Goal: Task Accomplishment & Management: Manage account settings

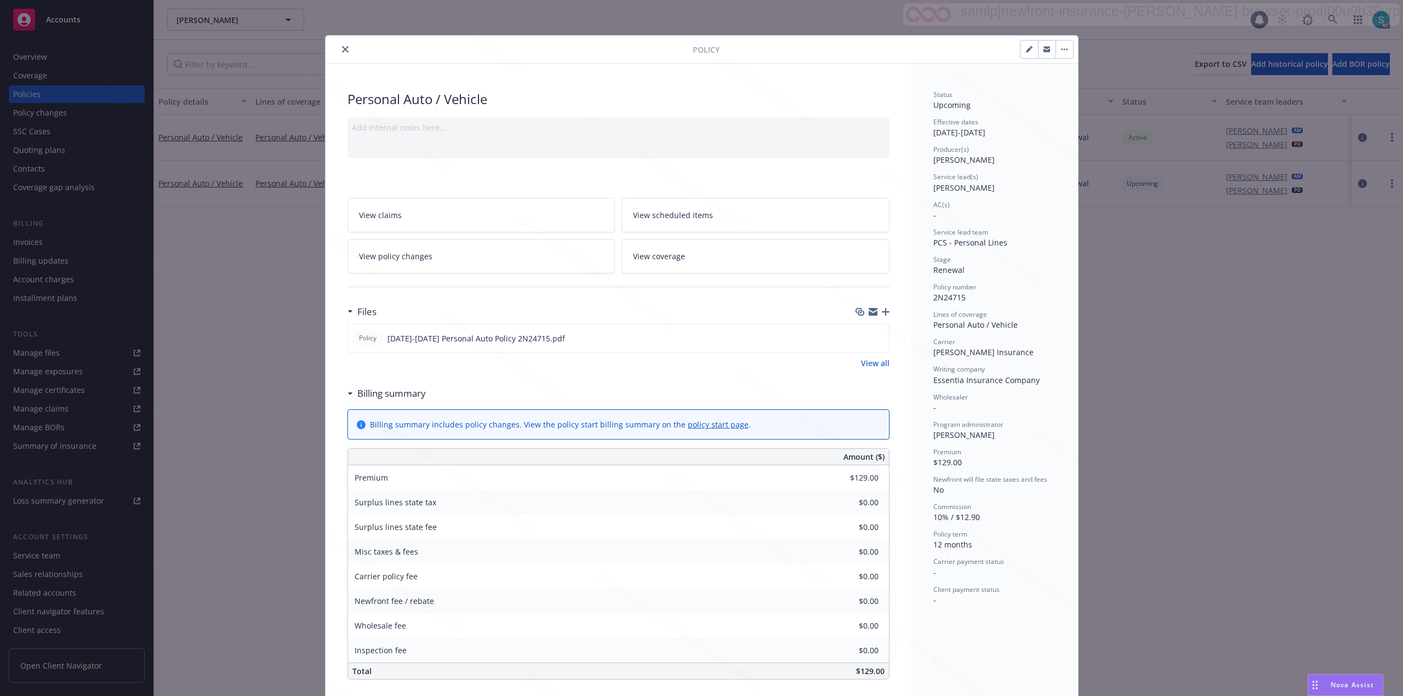
scroll to position [345, 0]
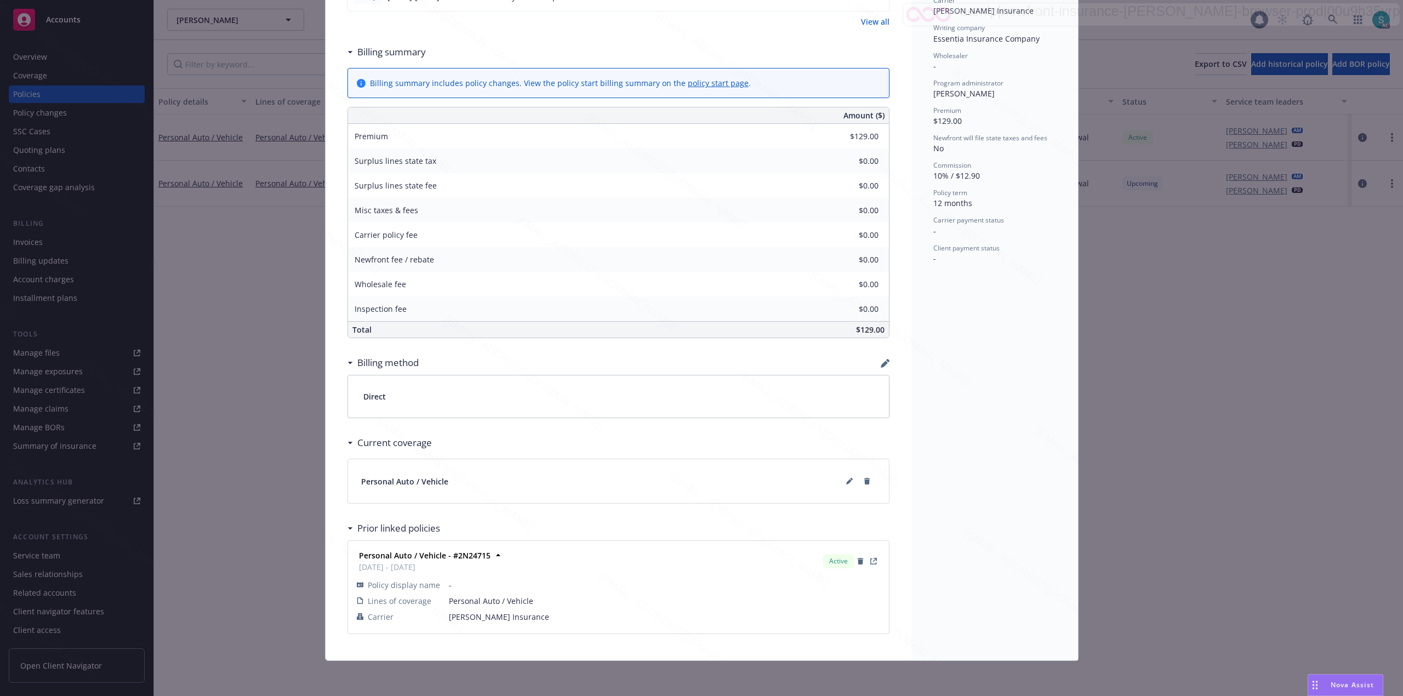
click at [326, 121] on div "Personal Auto / Vehicle Add internal notes here... View claims View scheduled i…" at bounding box center [619, 191] width 586 height 938
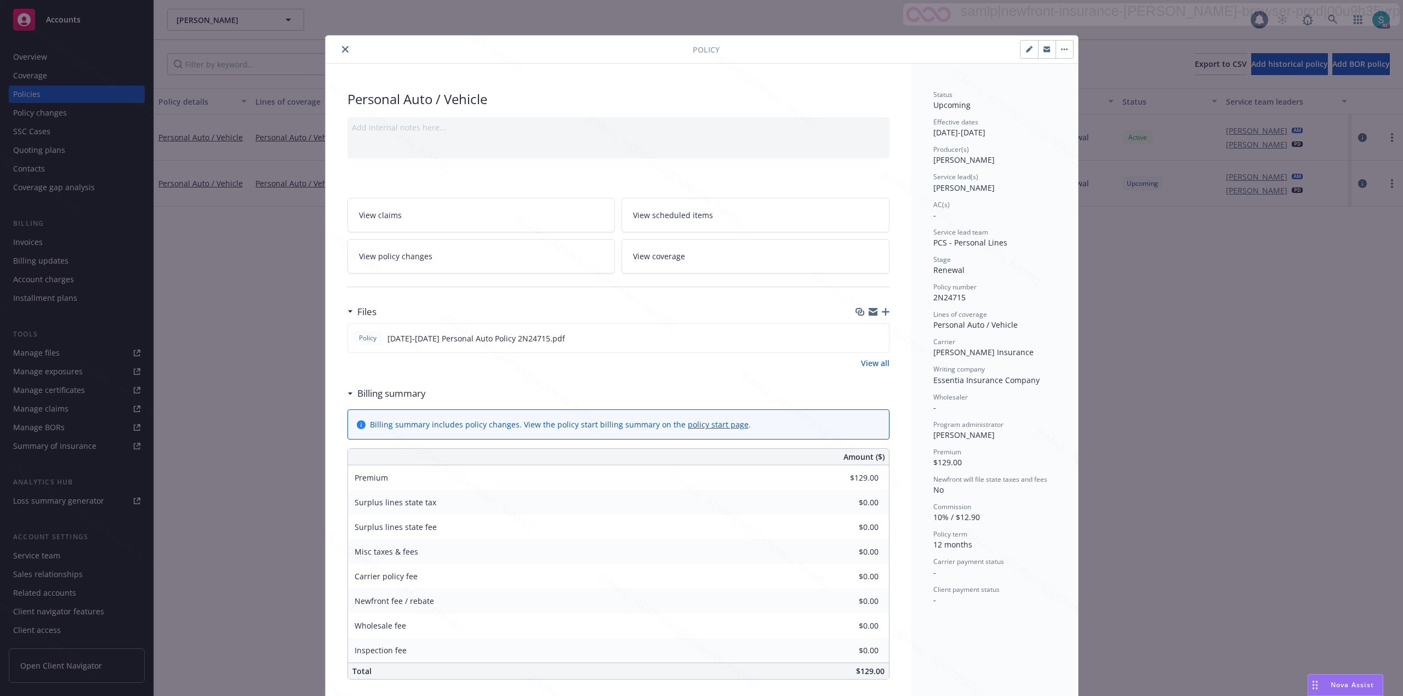
click at [342, 49] on icon "close" at bounding box center [345, 49] width 7 height 7
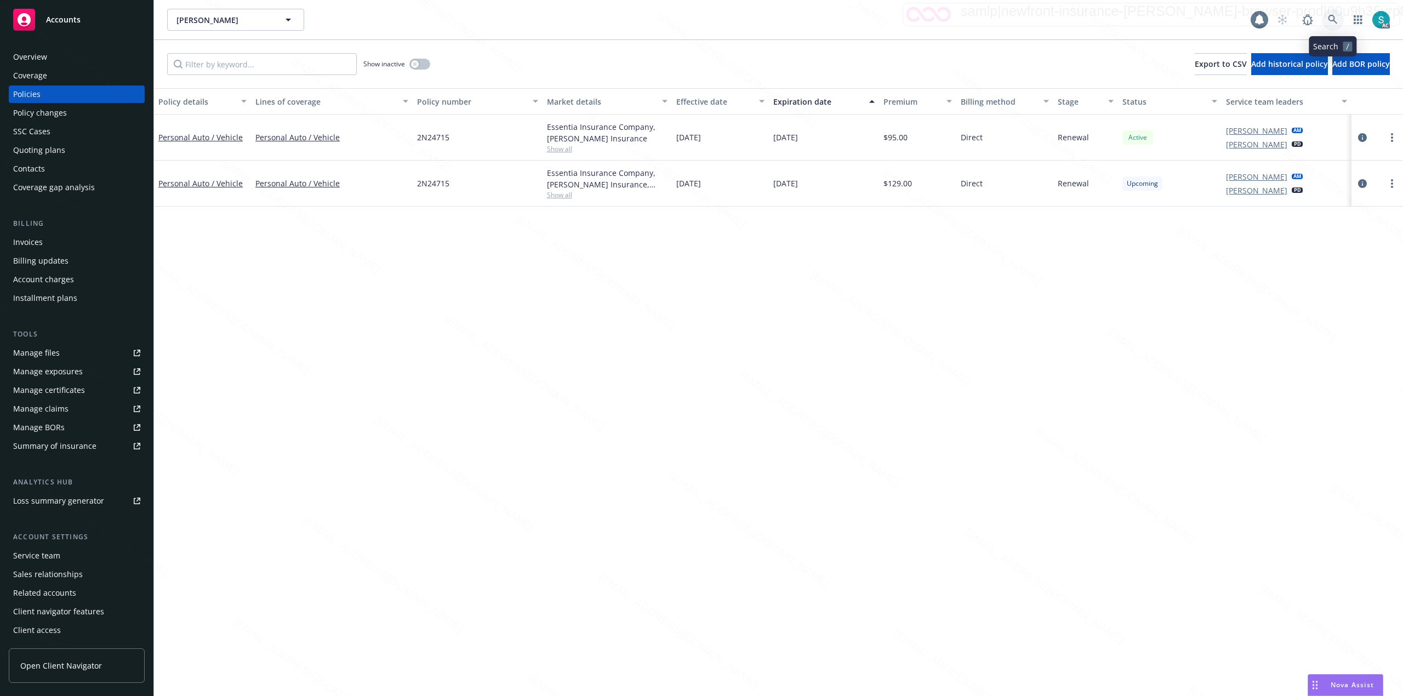
click at [1329, 21] on icon at bounding box center [1333, 20] width 10 height 10
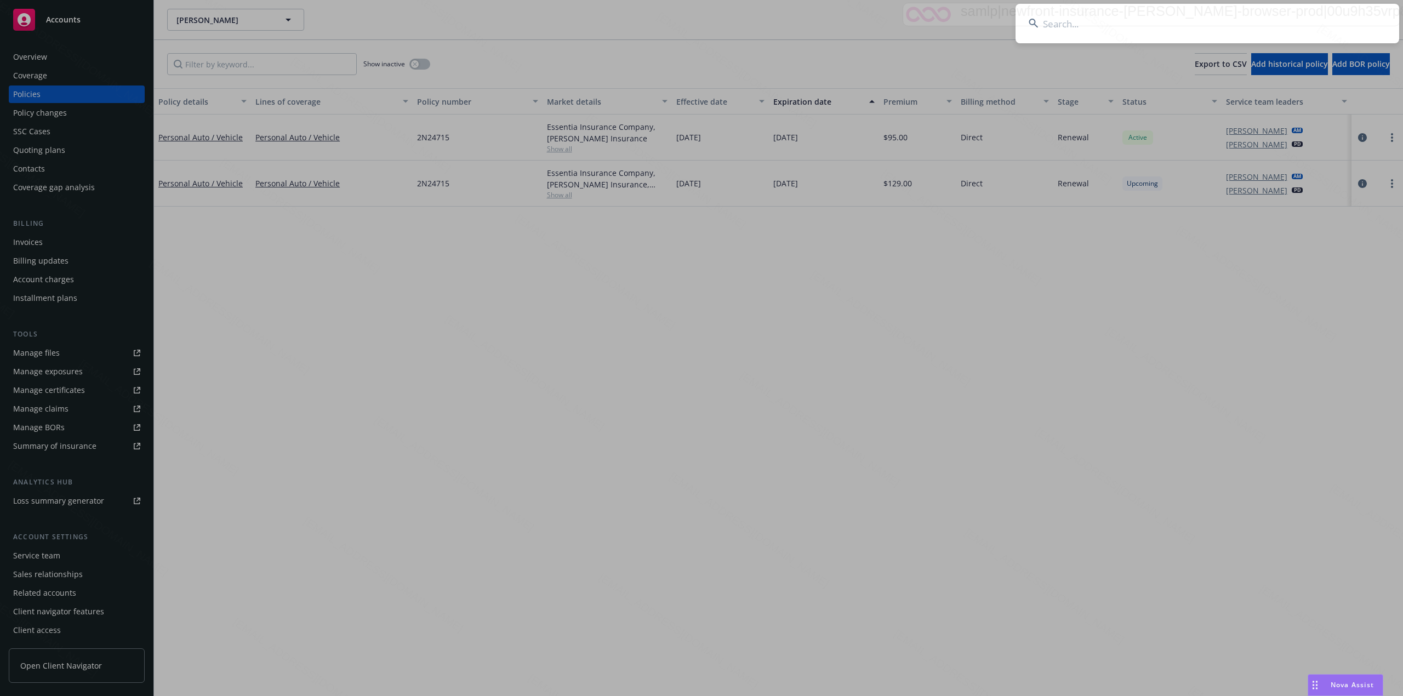
click at [1158, 33] on input at bounding box center [1208, 23] width 384 height 39
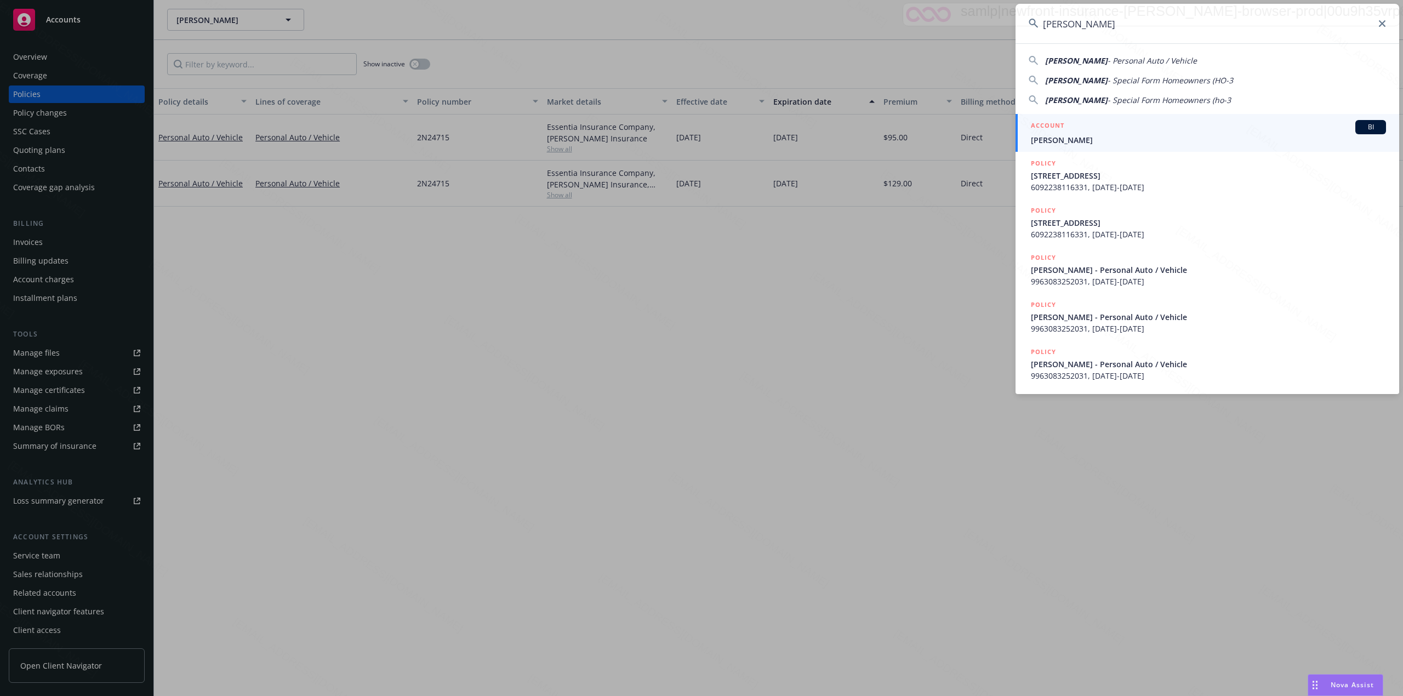
type input "[PERSON_NAME]"
click at [1084, 137] on span "[PERSON_NAME]" at bounding box center [1208, 140] width 355 height 12
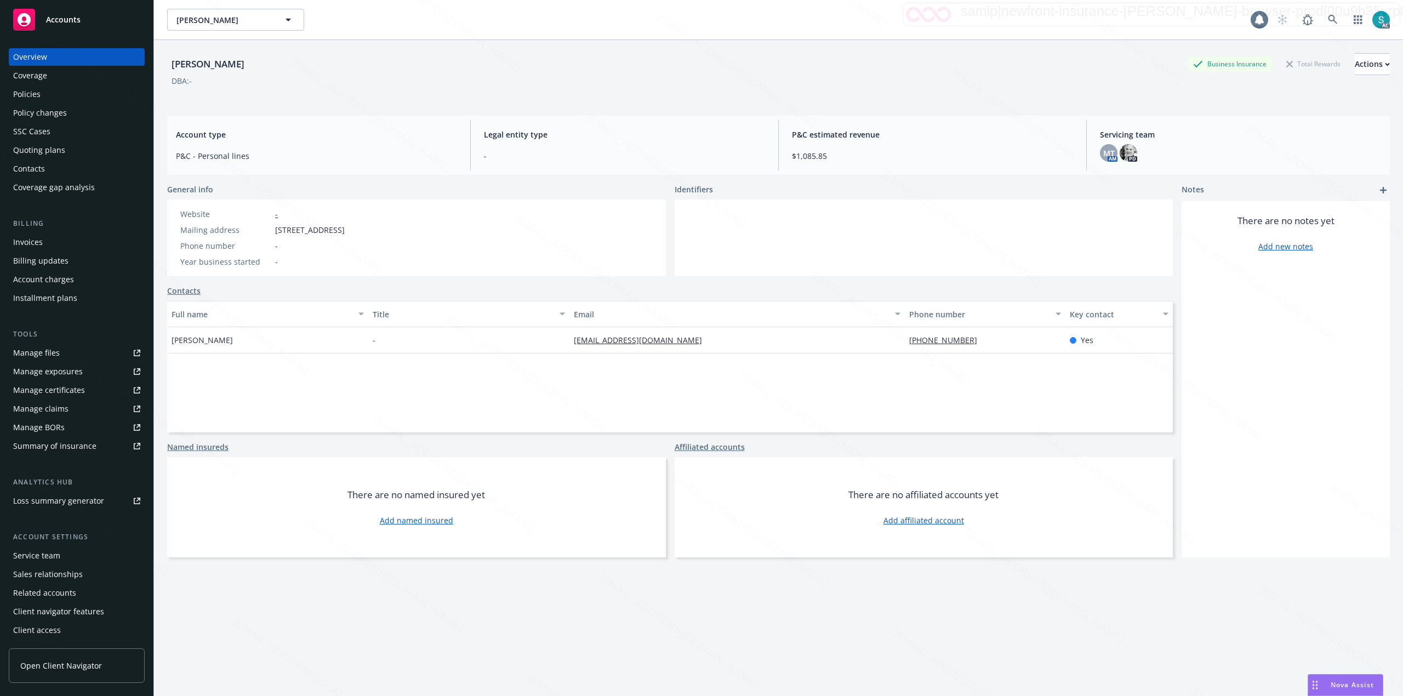
click at [33, 93] on div "Policies" at bounding box center [26, 95] width 27 height 18
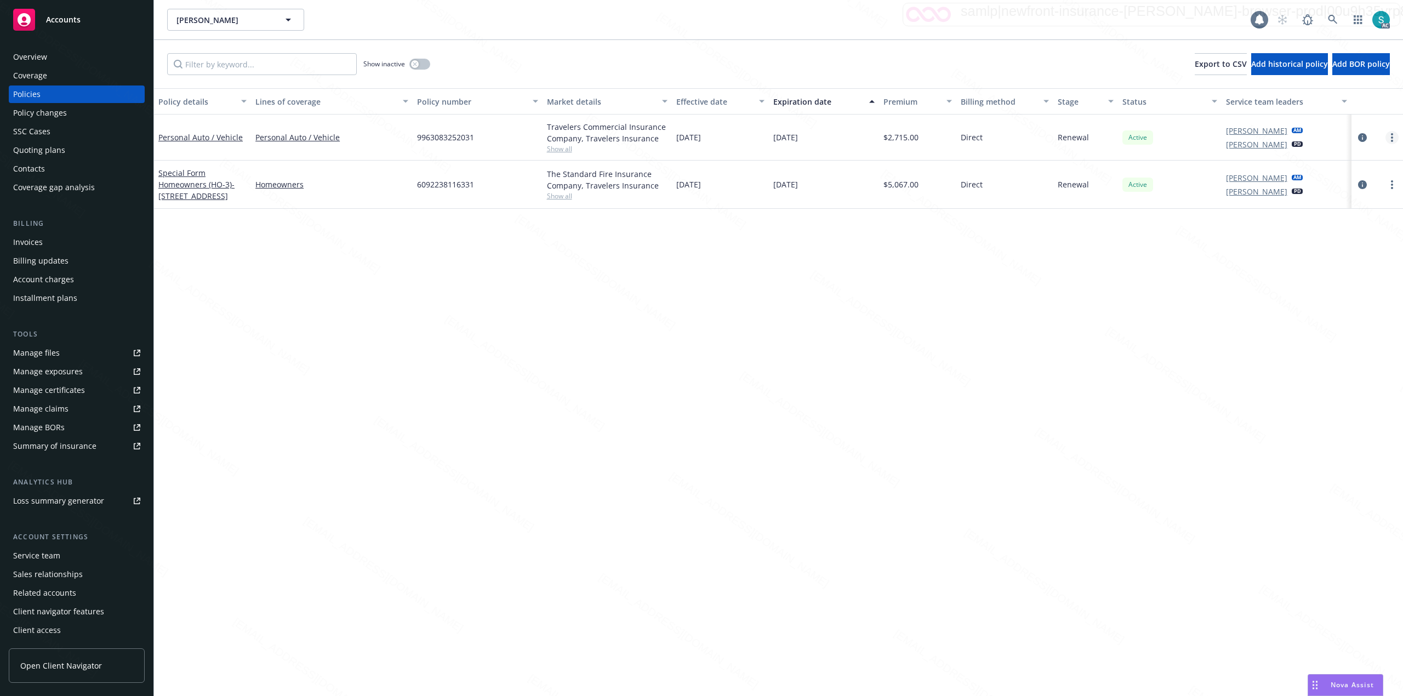
click at [1393, 138] on circle "more" at bounding box center [1392, 137] width 2 height 2
click at [1343, 181] on link "Renew with incumbent" at bounding box center [1333, 182] width 129 height 22
select select "12"
select select "CA"
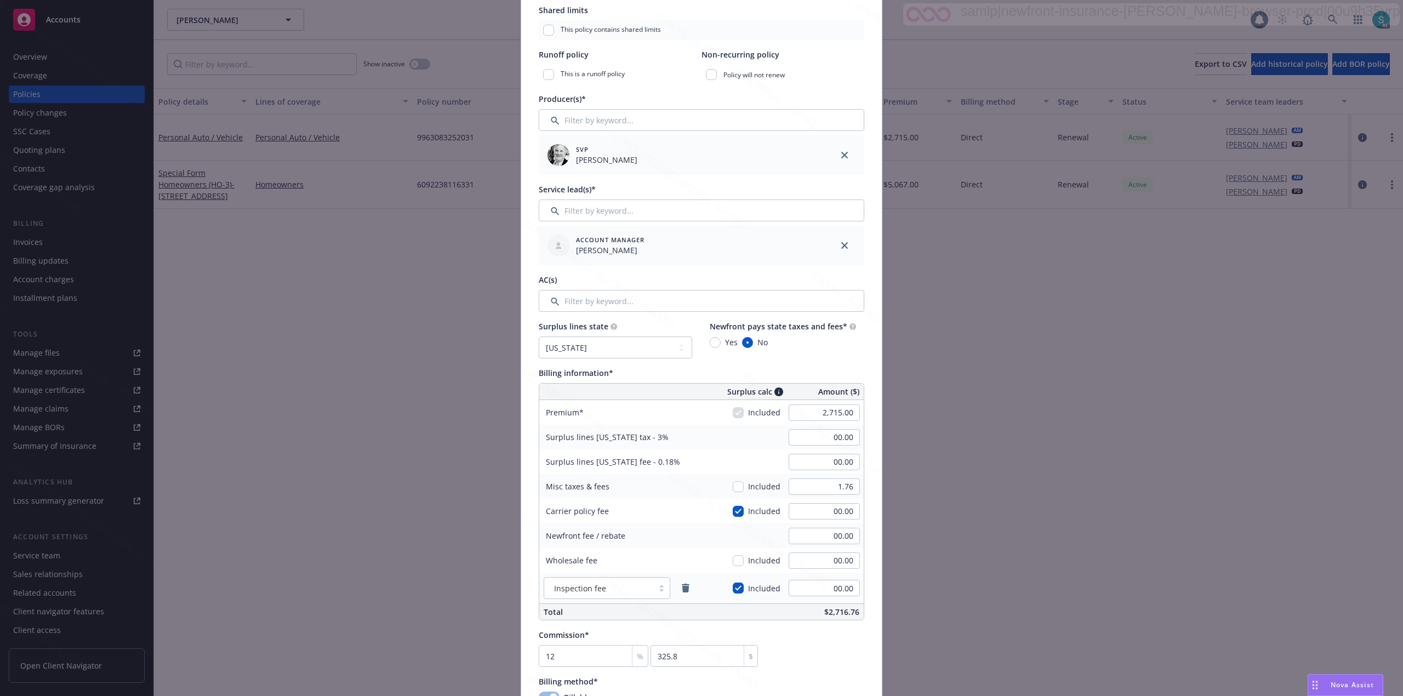
scroll to position [438, 0]
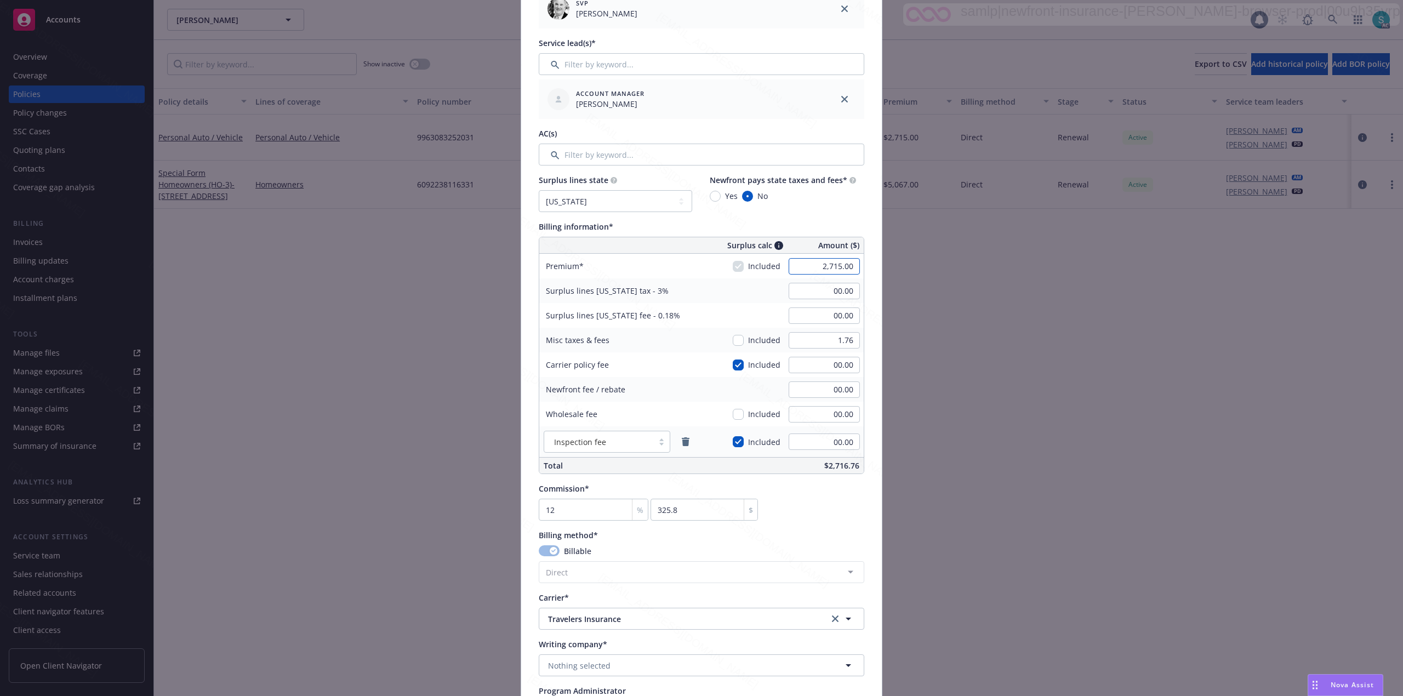
click at [813, 269] on input "2,715.00" at bounding box center [824, 266] width 71 height 16
type input "2,846.00"
type input "85.38"
type input "5.12"
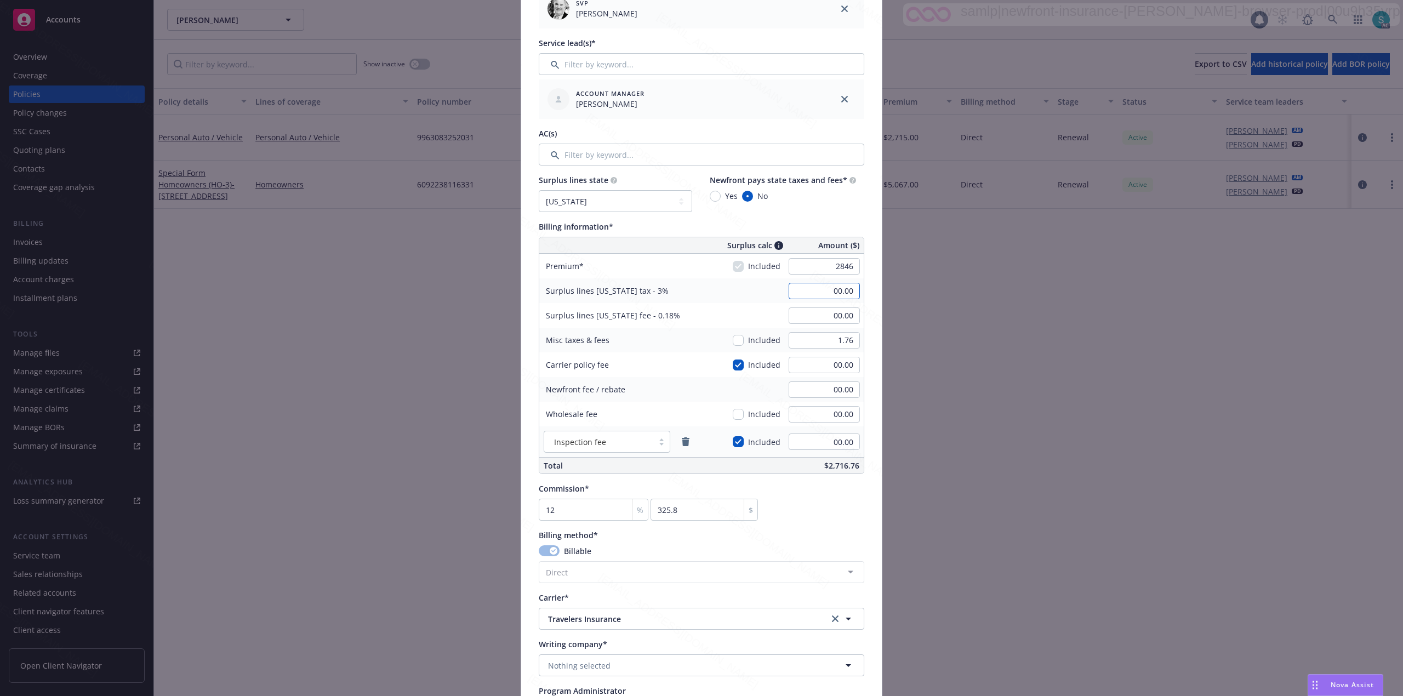
type input "341.52"
type input "00.00"
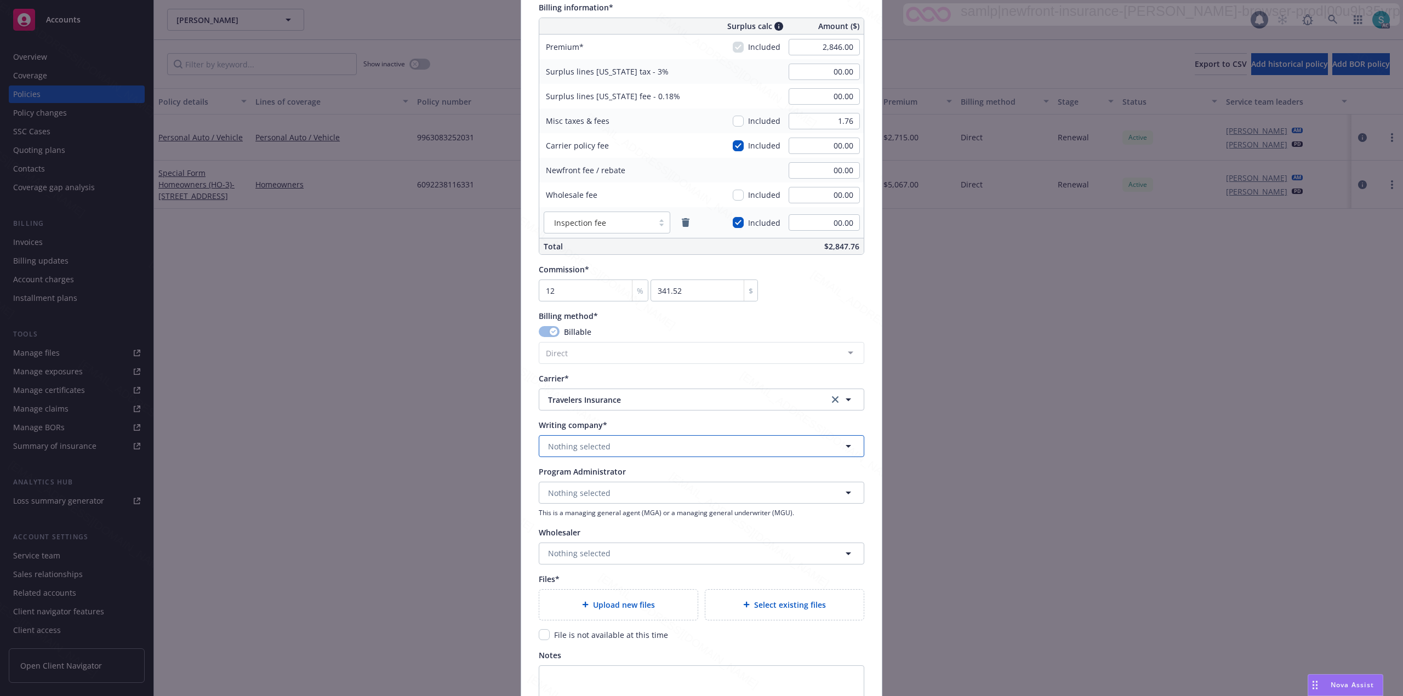
click at [631, 439] on button "Nothing selected" at bounding box center [702, 446] width 326 height 22
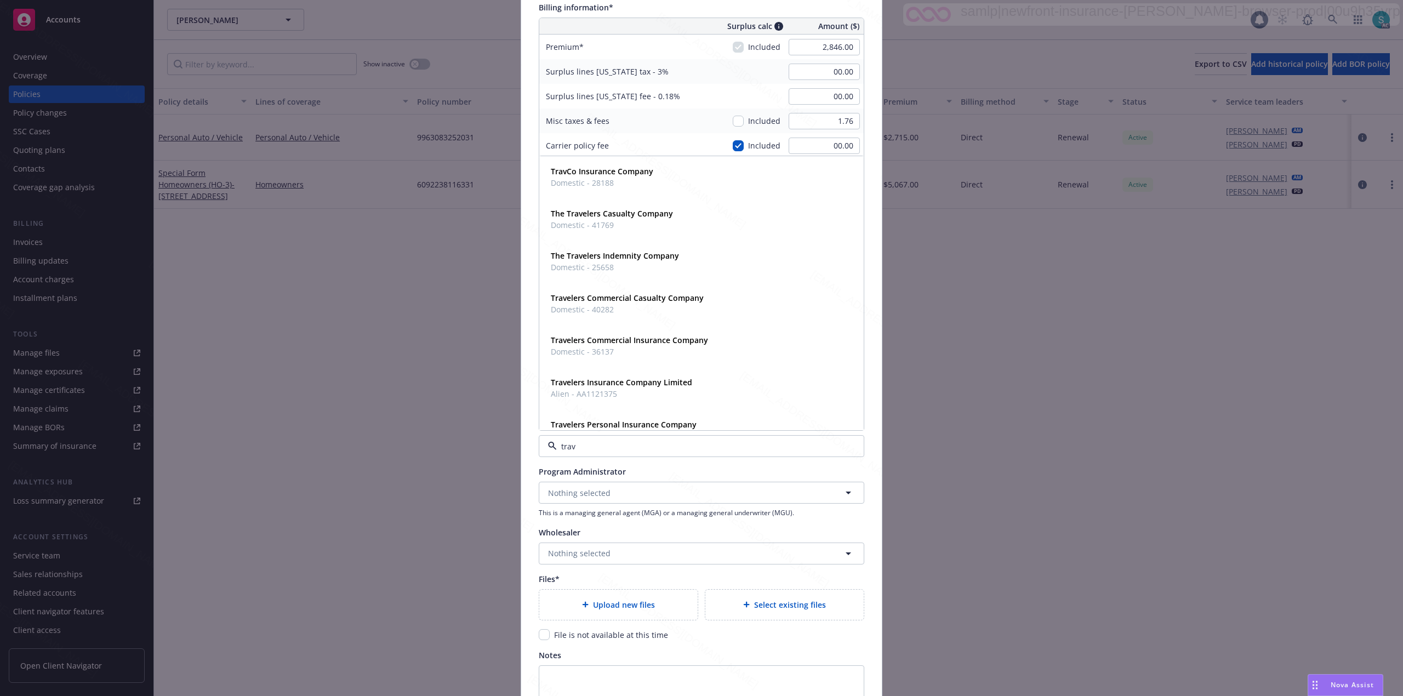
type input "trave"
click at [615, 301] on strong "Travelers Commercial Insurance Company" at bounding box center [629, 298] width 157 height 10
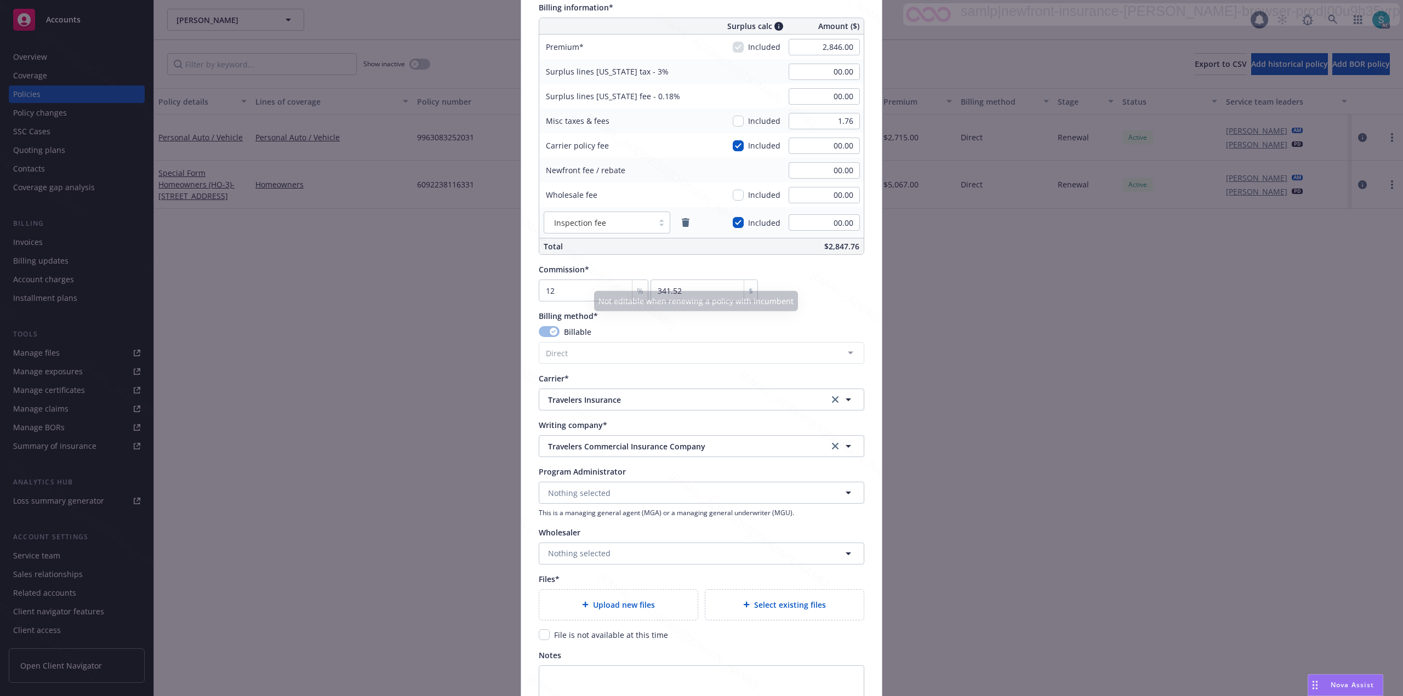
scroll to position [812, 0]
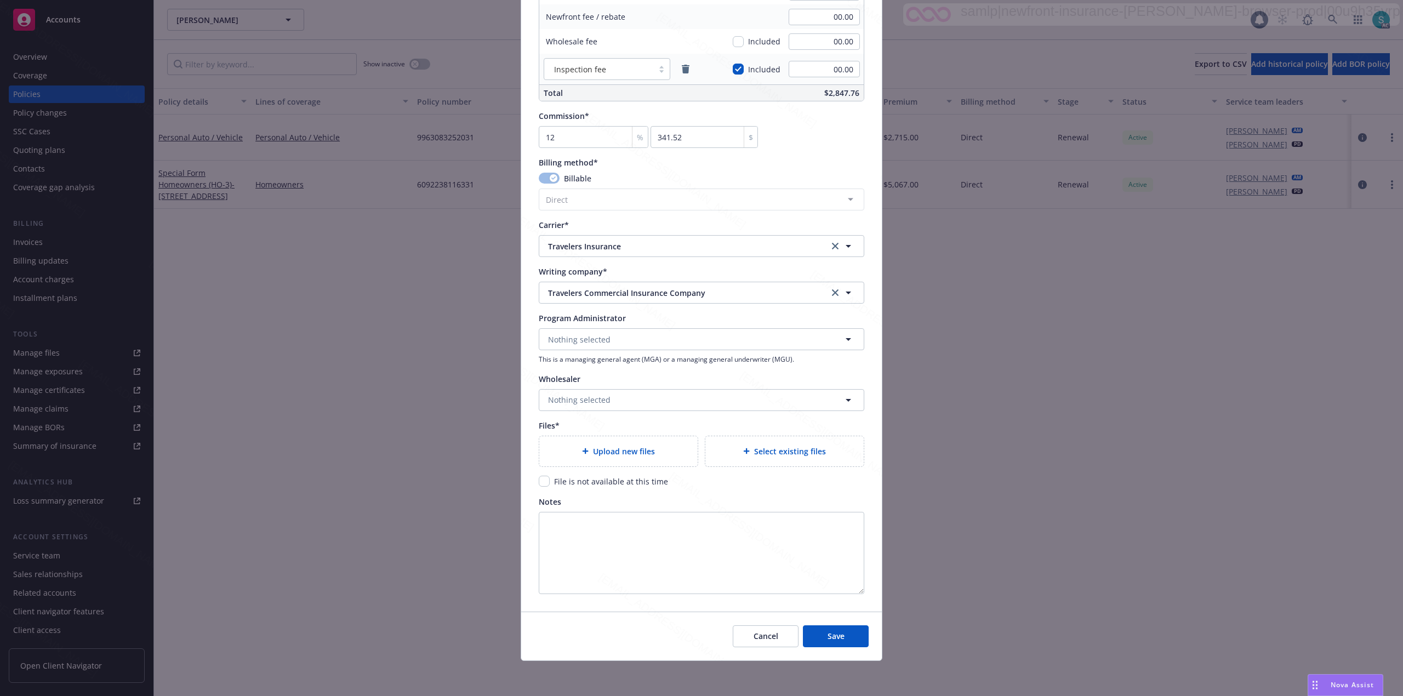
click at [640, 452] on span "Upload new files" at bounding box center [624, 452] width 62 height 12
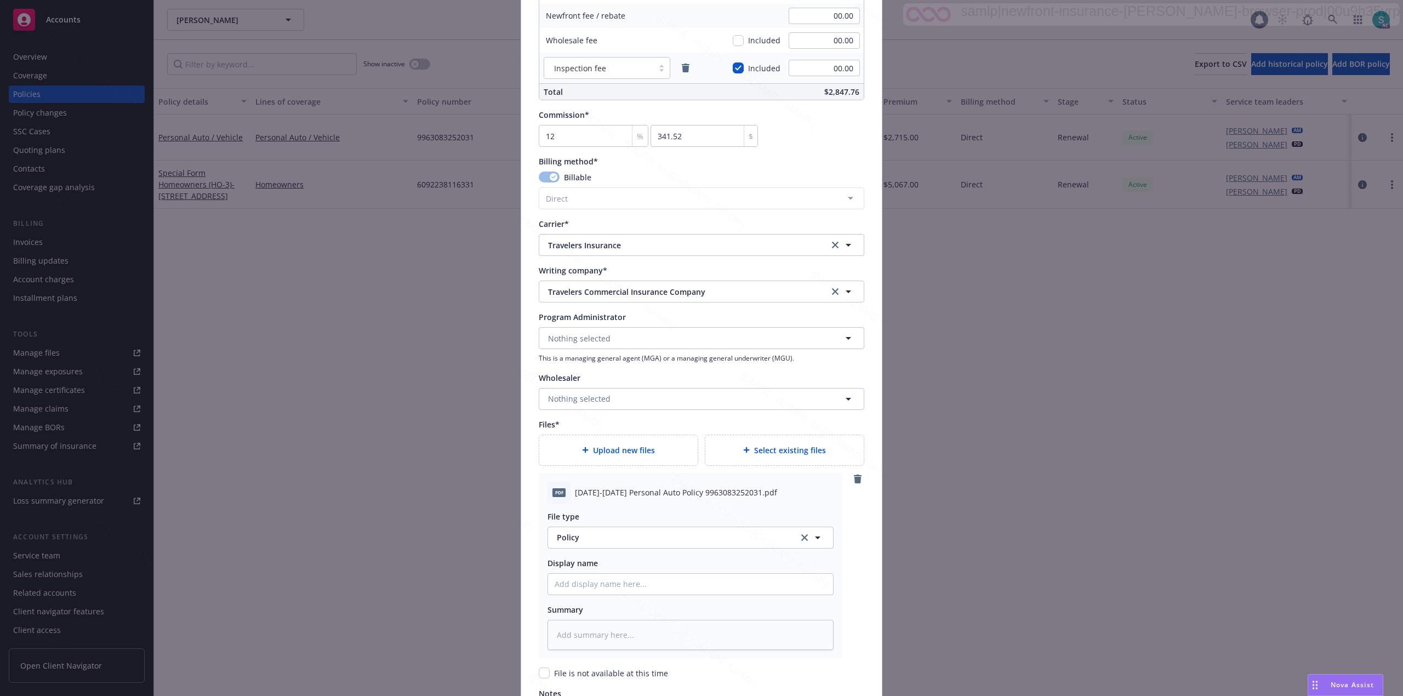
scroll to position [1005, 0]
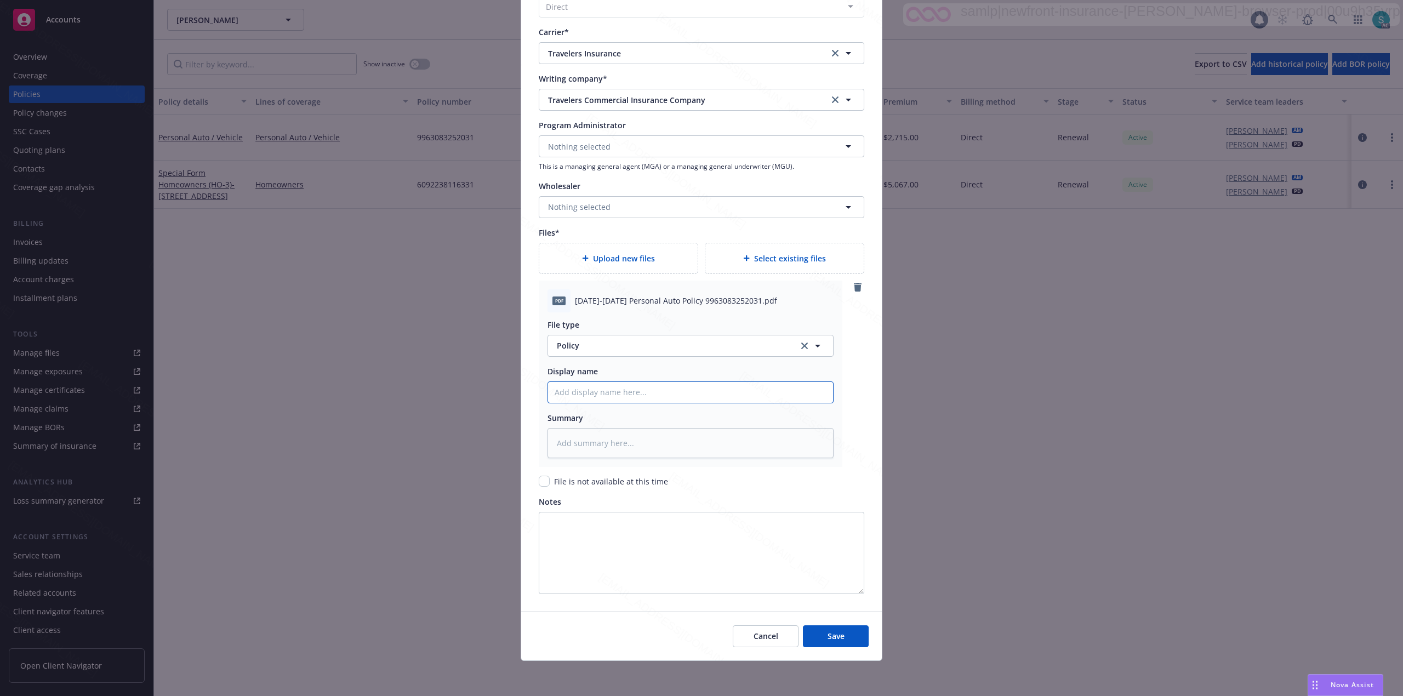
click at [619, 388] on input "Policy display name" at bounding box center [690, 392] width 285 height 21
paste input "2025-2026 Personal Auto Policy 9963083252031"
type textarea "x"
type input "2025-2026 Personal Auto Policy 9963083252031"
click at [580, 445] on textarea at bounding box center [691, 443] width 286 height 31
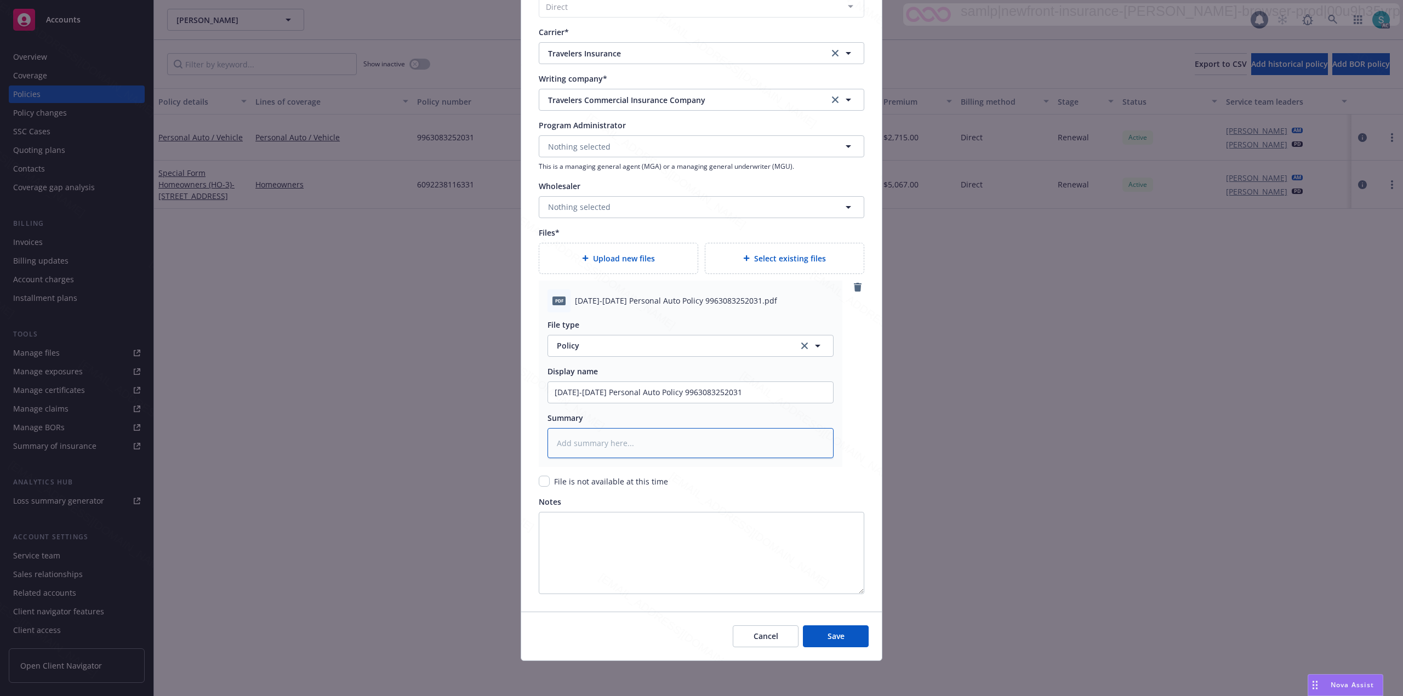
paste textarea "2025-2026 Personal Auto Policy 9963083252031"
type textarea "x"
type textarea "2025-2026 Personal Auto Policy 9963083252031"
click at [848, 630] on button "Save" at bounding box center [836, 636] width 66 height 22
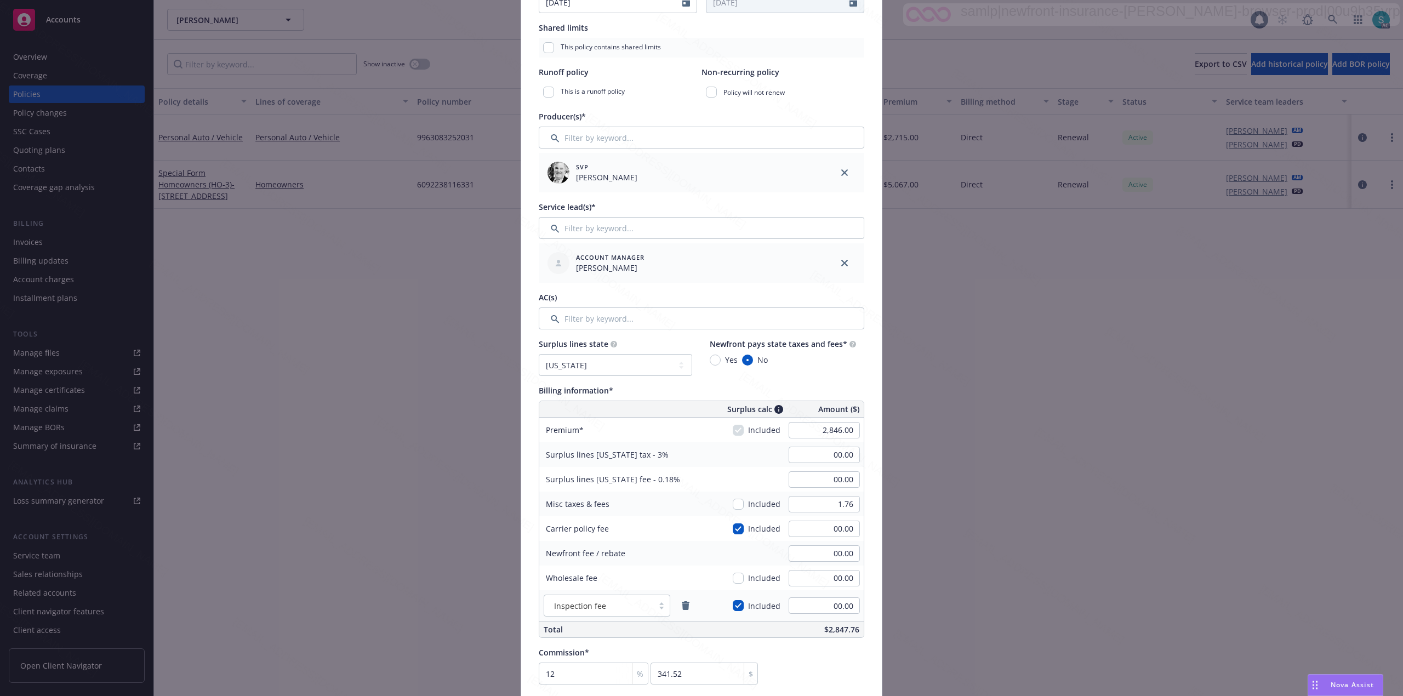
scroll to position [0, 0]
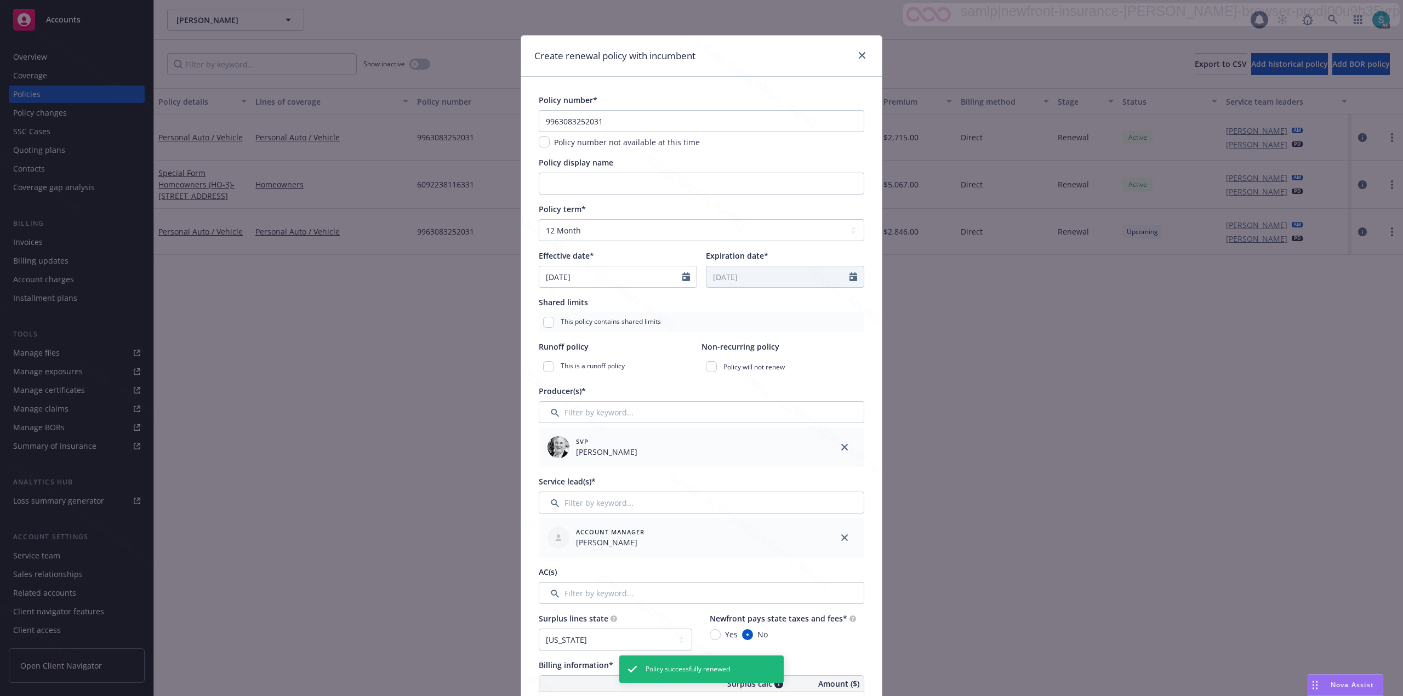
type textarea "x"
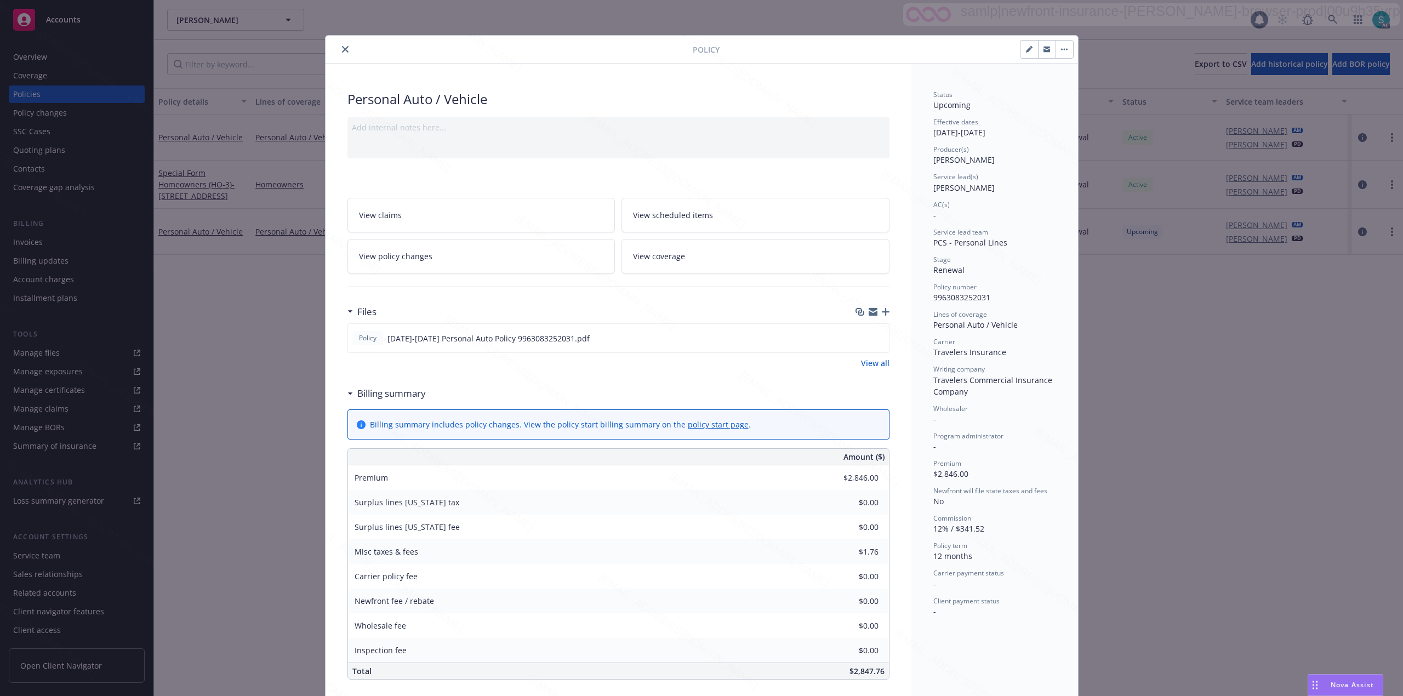
click at [948, 297] on span "9963083252031" at bounding box center [961, 297] width 57 height 10
copy span "9963083252031"
click at [976, 189] on span "Melanie Triantos" at bounding box center [963, 188] width 61 height 10
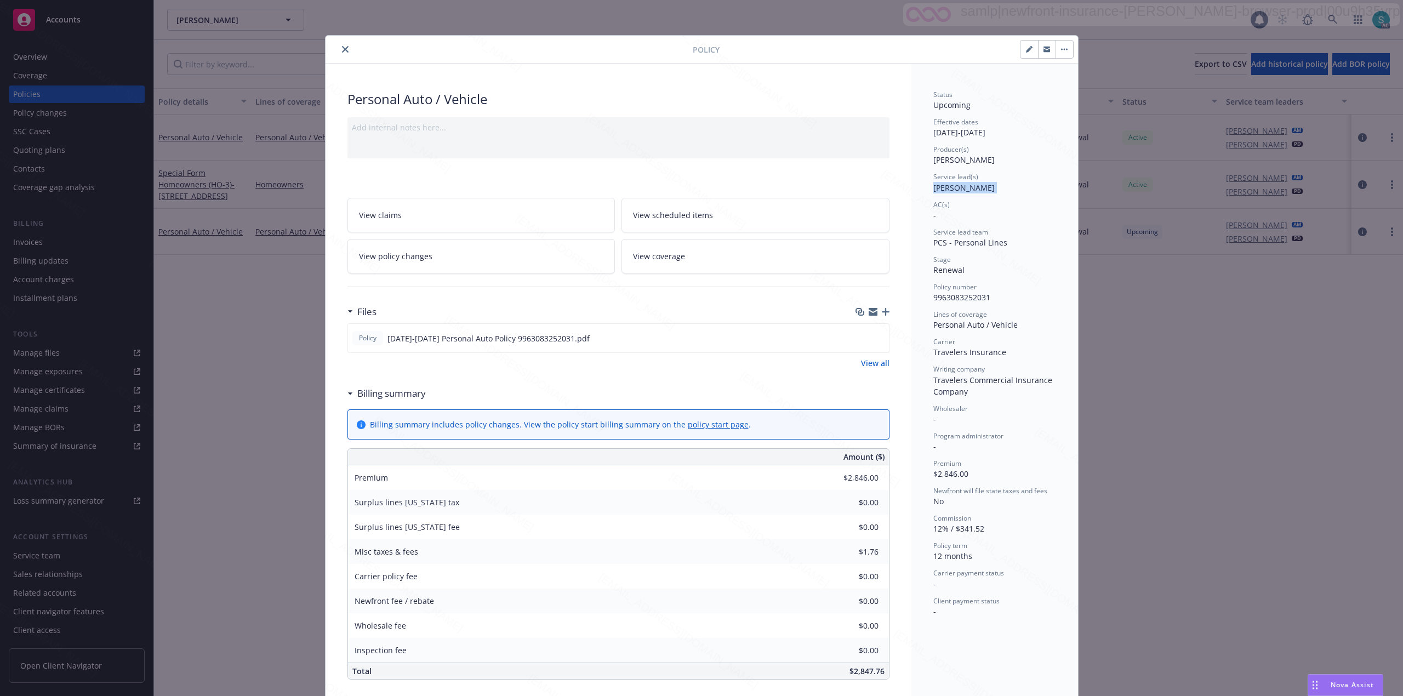
click at [976, 189] on span "Melanie Triantos" at bounding box center [963, 188] width 61 height 10
copy span "Melanie Triantos"
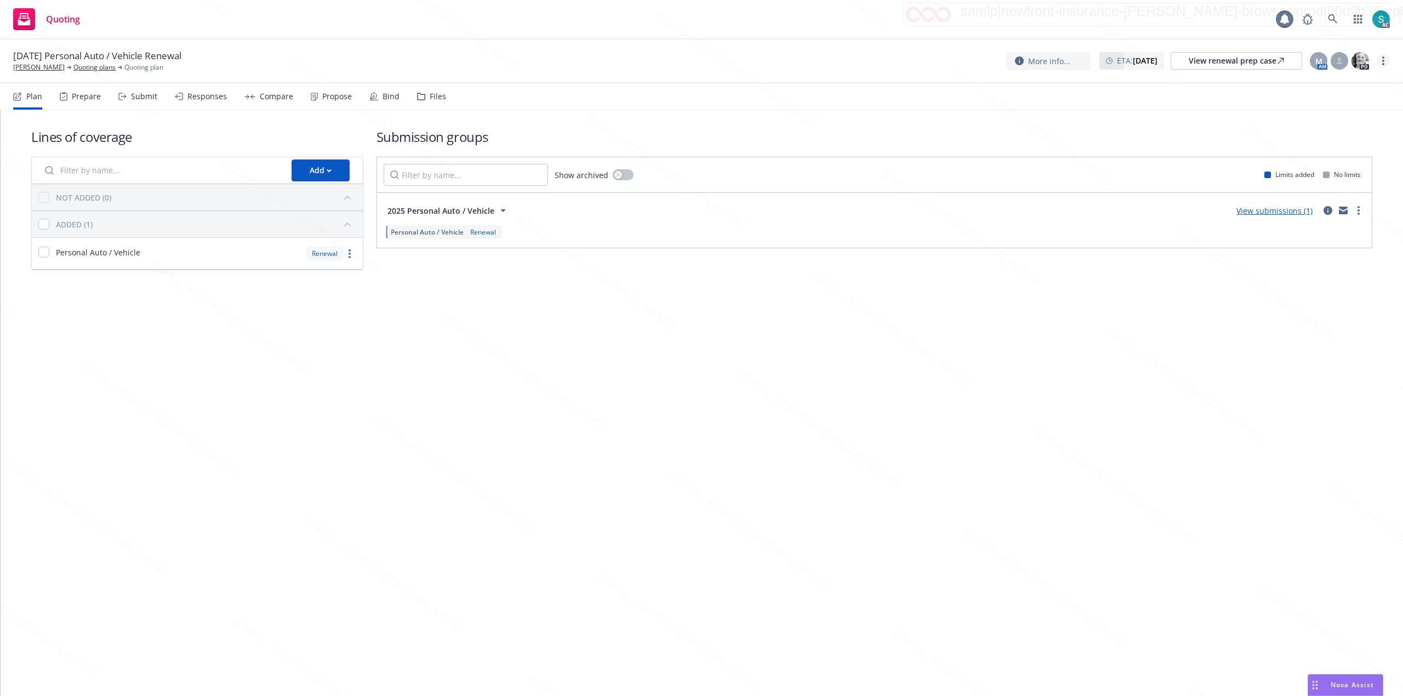
click at [1384, 60] on circle "more" at bounding box center [1383, 61] width 2 height 2
click at [1336, 146] on link "Archive quoting plan" at bounding box center [1328, 150] width 122 height 22
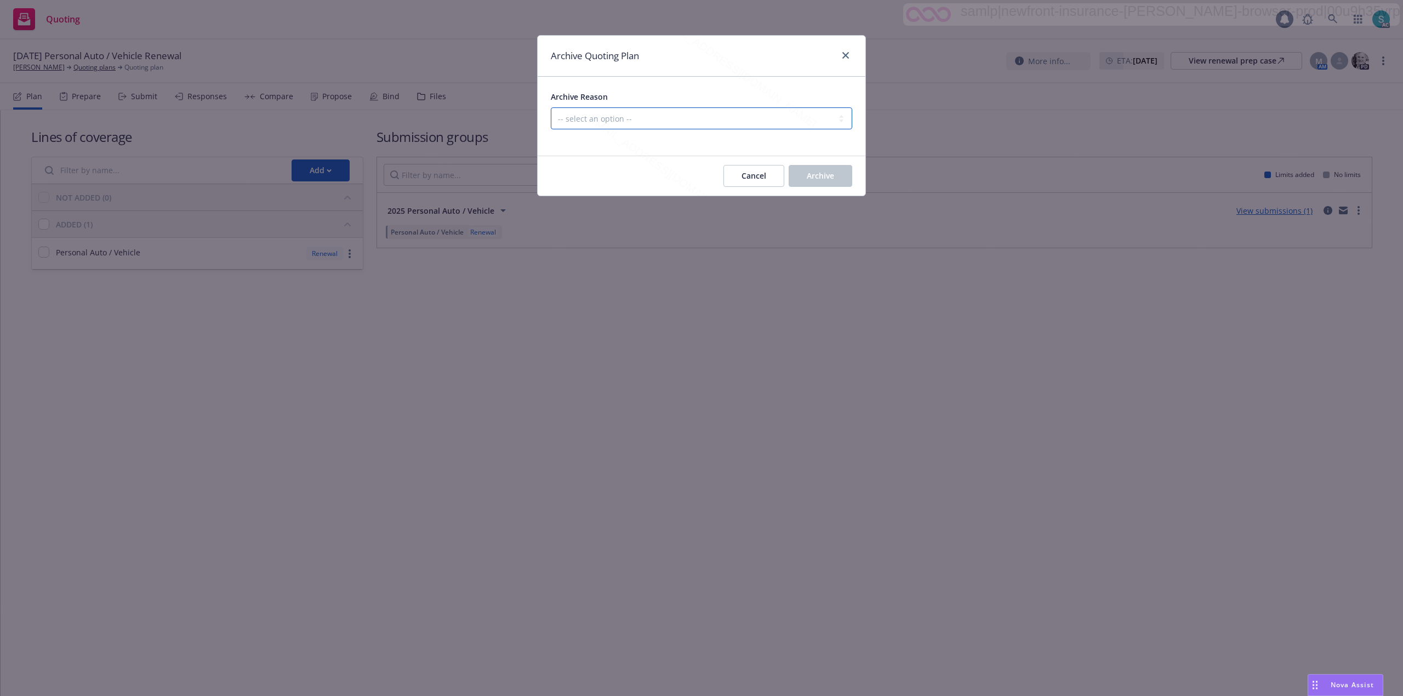
click at [738, 125] on select "-- select an option -- All policies in this renewal plan are auto-renewed Creat…" at bounding box center [701, 118] width 301 height 22
select select "ARCHIVED_RENEWAL_POLICY_AUTO_RENEWED"
click at [551, 108] on select "-- select an option -- All policies in this renewal plan are auto-renewed Creat…" at bounding box center [701, 118] width 301 height 22
click at [829, 170] on button "Archive" at bounding box center [821, 176] width 64 height 22
